Goal: Check status: Check status

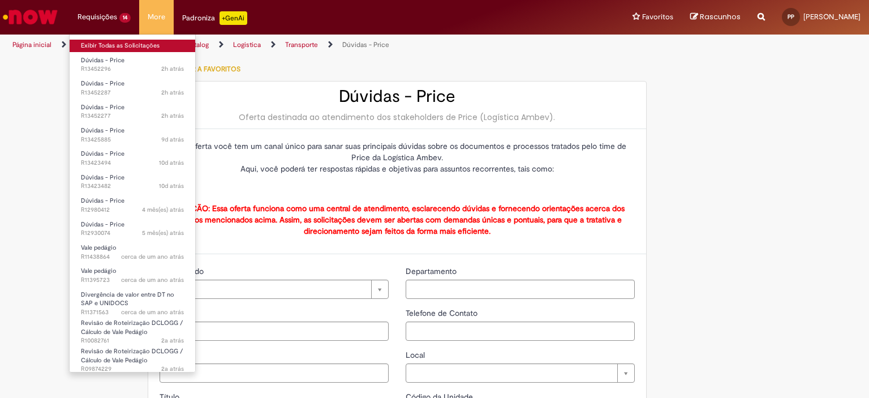
type input "**********"
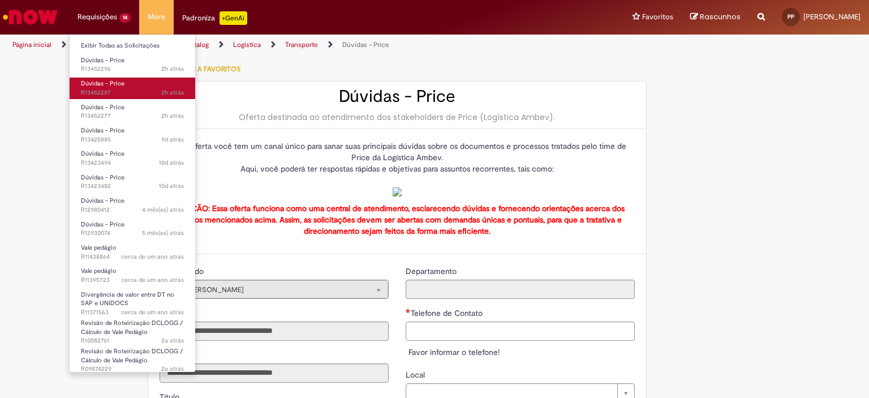
type input "**********"
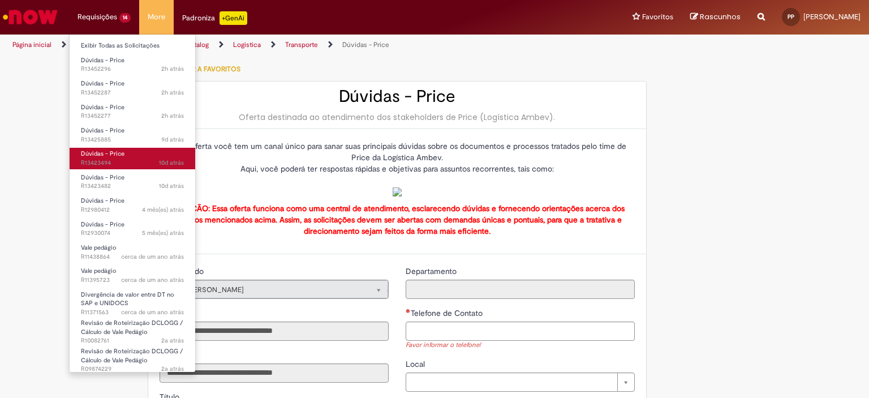
click at [113, 154] on span "Dúvidas - Price" at bounding box center [103, 153] width 44 height 8
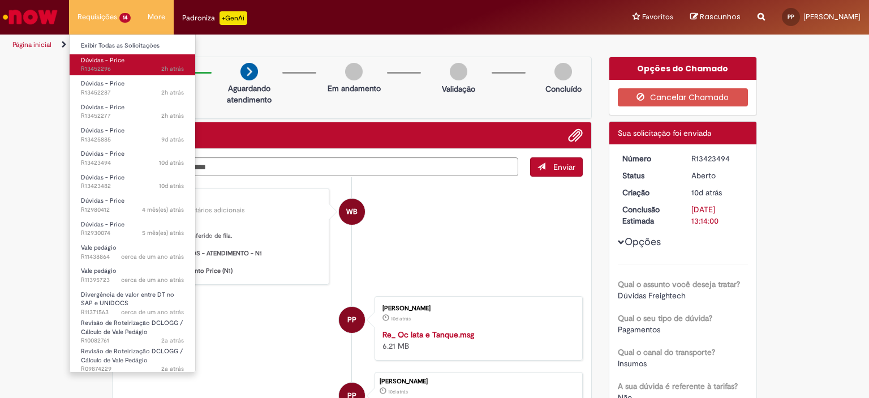
click at [122, 59] on span "Dúvidas - Price" at bounding box center [103, 60] width 44 height 8
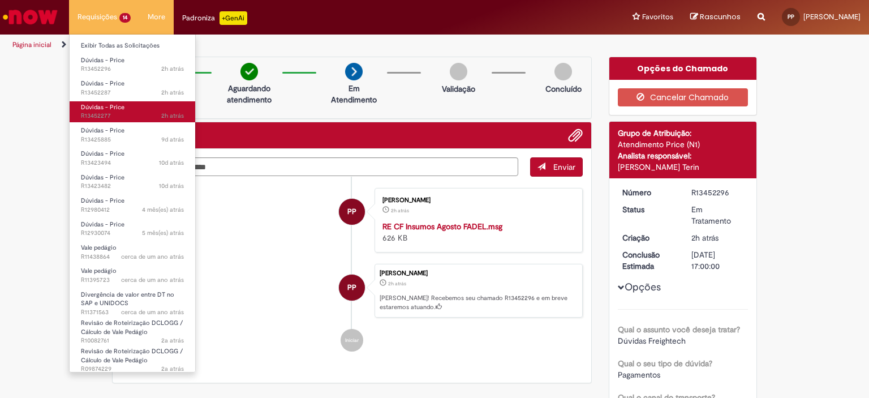
click at [131, 108] on link "Dúvidas - Price 2h atrás 2 horas atrás R13452277" at bounding box center [133, 111] width 126 height 21
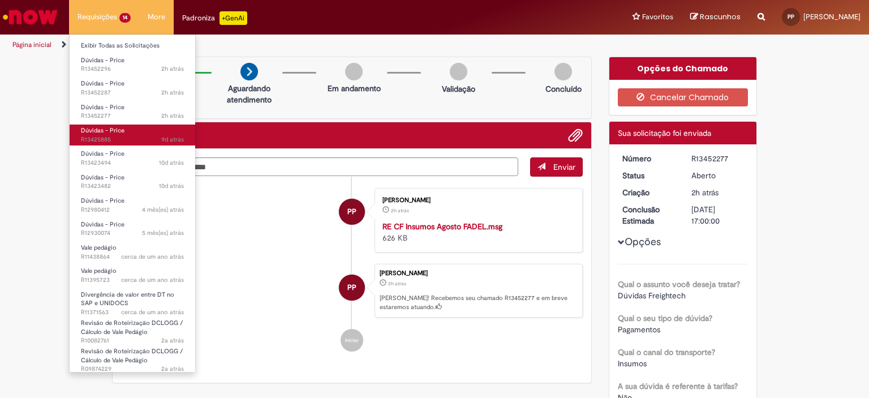
click at [122, 137] on span "9d atrás 9 dias atrás R13425885" at bounding box center [132, 139] width 103 height 9
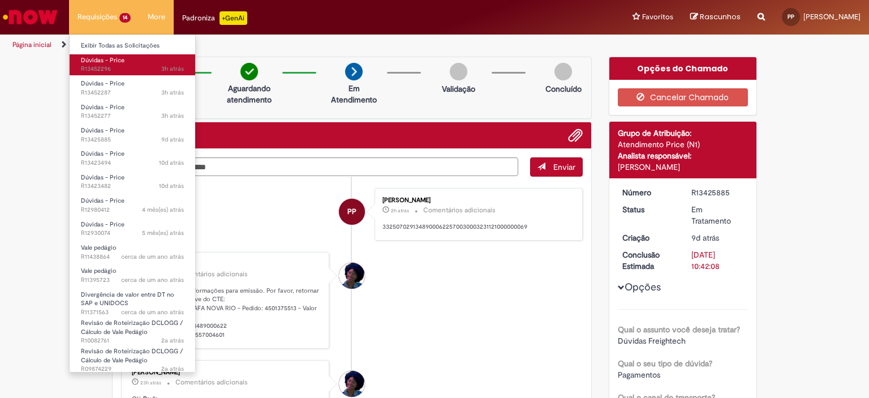
click at [108, 62] on span "Dúvidas - Price" at bounding box center [103, 60] width 44 height 8
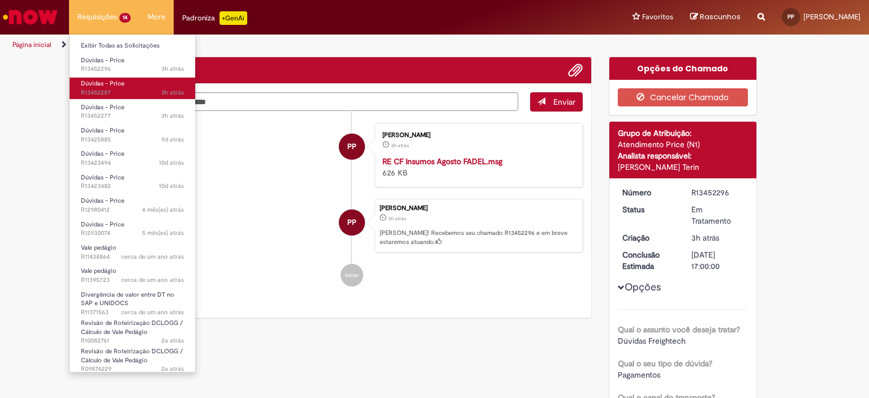
click at [110, 81] on span "Dúvidas - Price" at bounding box center [103, 83] width 44 height 8
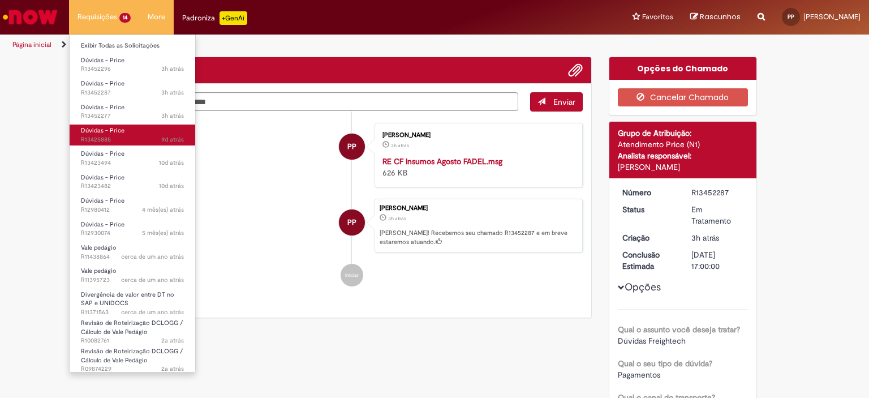
click at [126, 141] on span "9d atrás 9 dias atrás R13425885" at bounding box center [132, 139] width 103 height 9
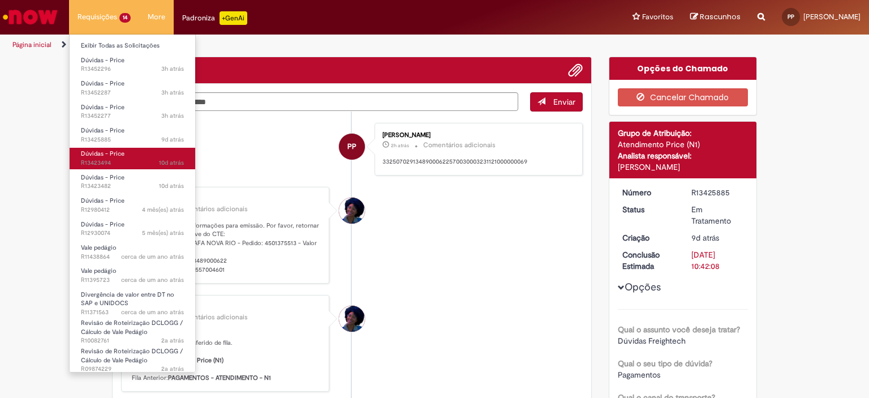
click at [130, 154] on link "Dúvidas - Price 10d atrás 10 dias atrás R13423494" at bounding box center [133, 158] width 126 height 21
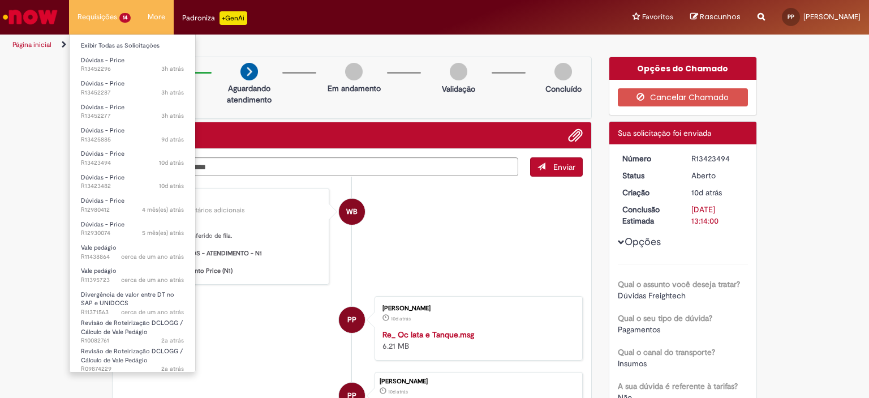
click at [107, 25] on li "Requisições 14 Exibir Todas as Solicitações Dúvidas - Price 3h atrás 3 horas at…" at bounding box center [104, 17] width 70 height 34
click at [114, 71] on span "3h atrás 3 horas atrás R13452296" at bounding box center [132, 68] width 103 height 9
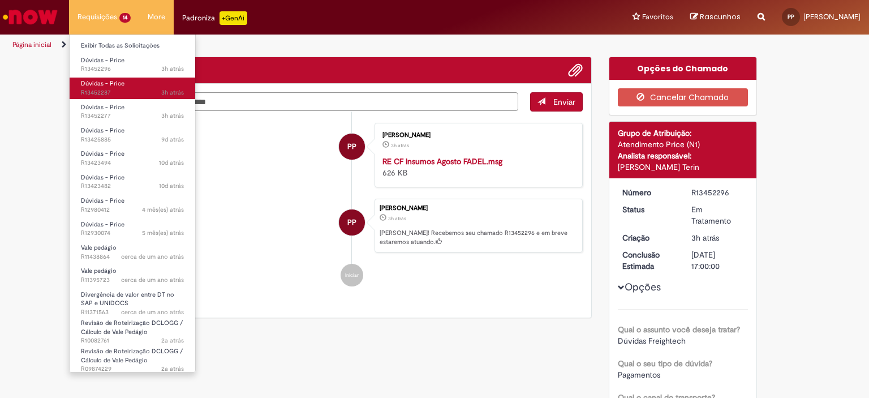
click at [122, 90] on span "3h atrás 3 horas atrás R13452287" at bounding box center [132, 92] width 103 height 9
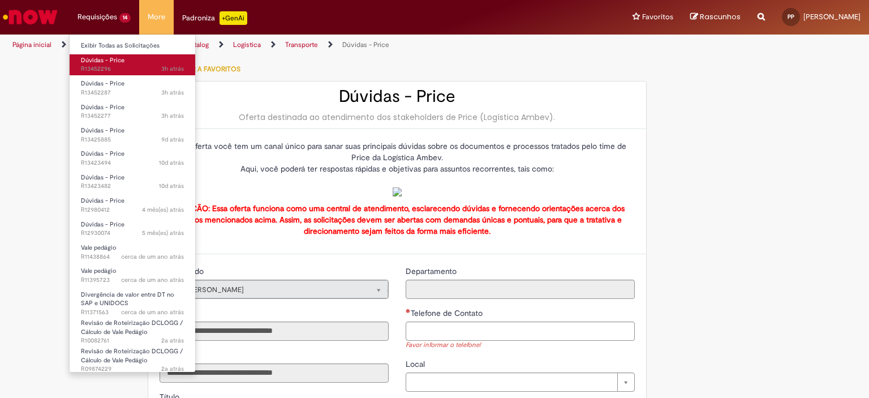
click at [102, 63] on span "Dúvidas - Price" at bounding box center [103, 60] width 44 height 8
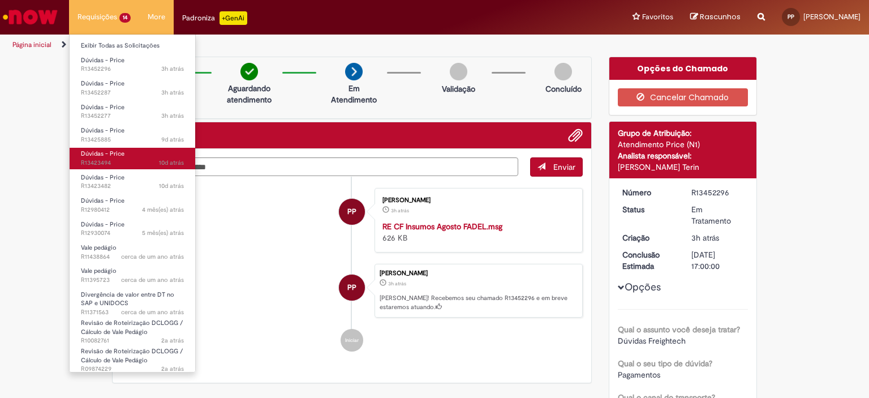
click at [130, 155] on link "Dúvidas - Price 10d atrás 10 dias atrás R13423494" at bounding box center [133, 158] width 126 height 21
